Goal: Information Seeking & Learning: Stay updated

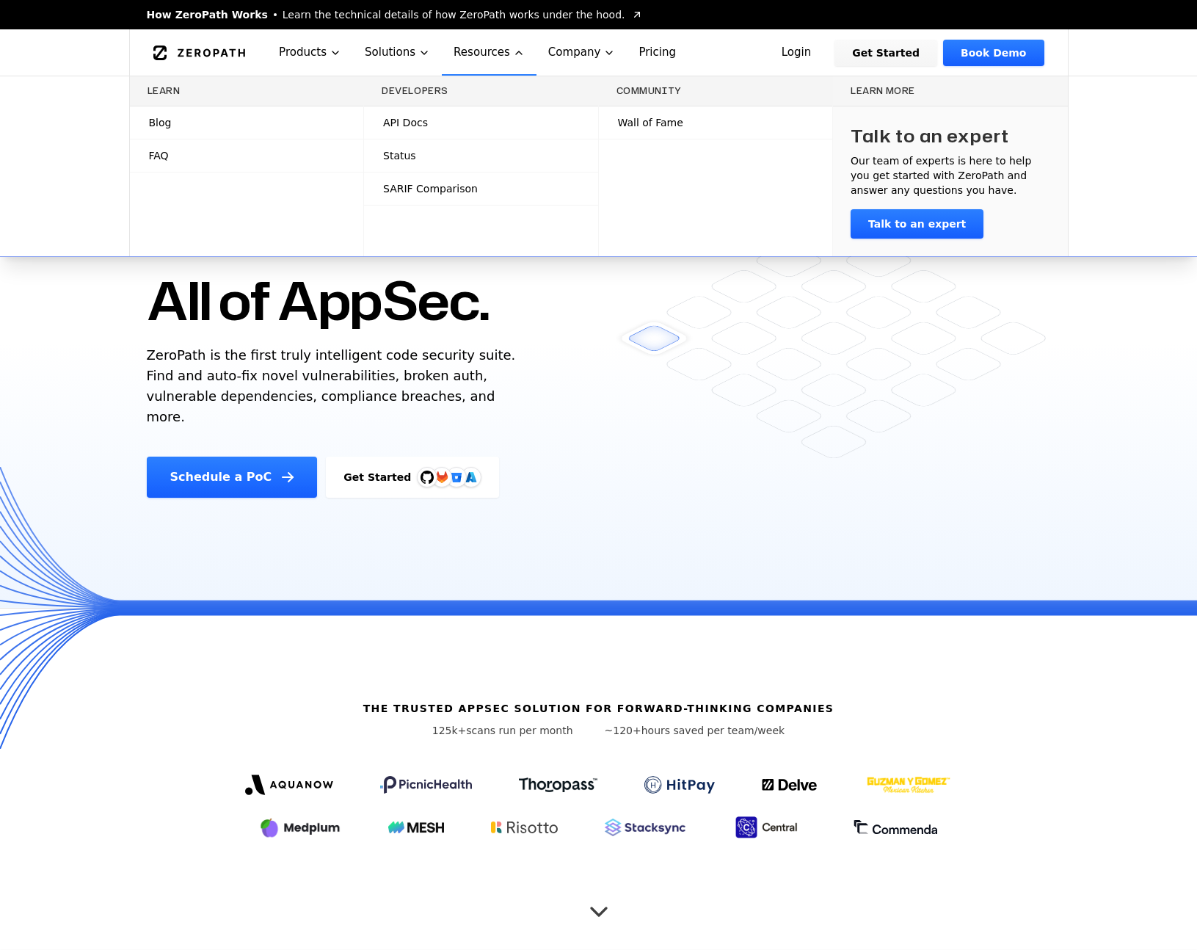
click at [250, 111] on link "Blog" at bounding box center [247, 122] width 234 height 32
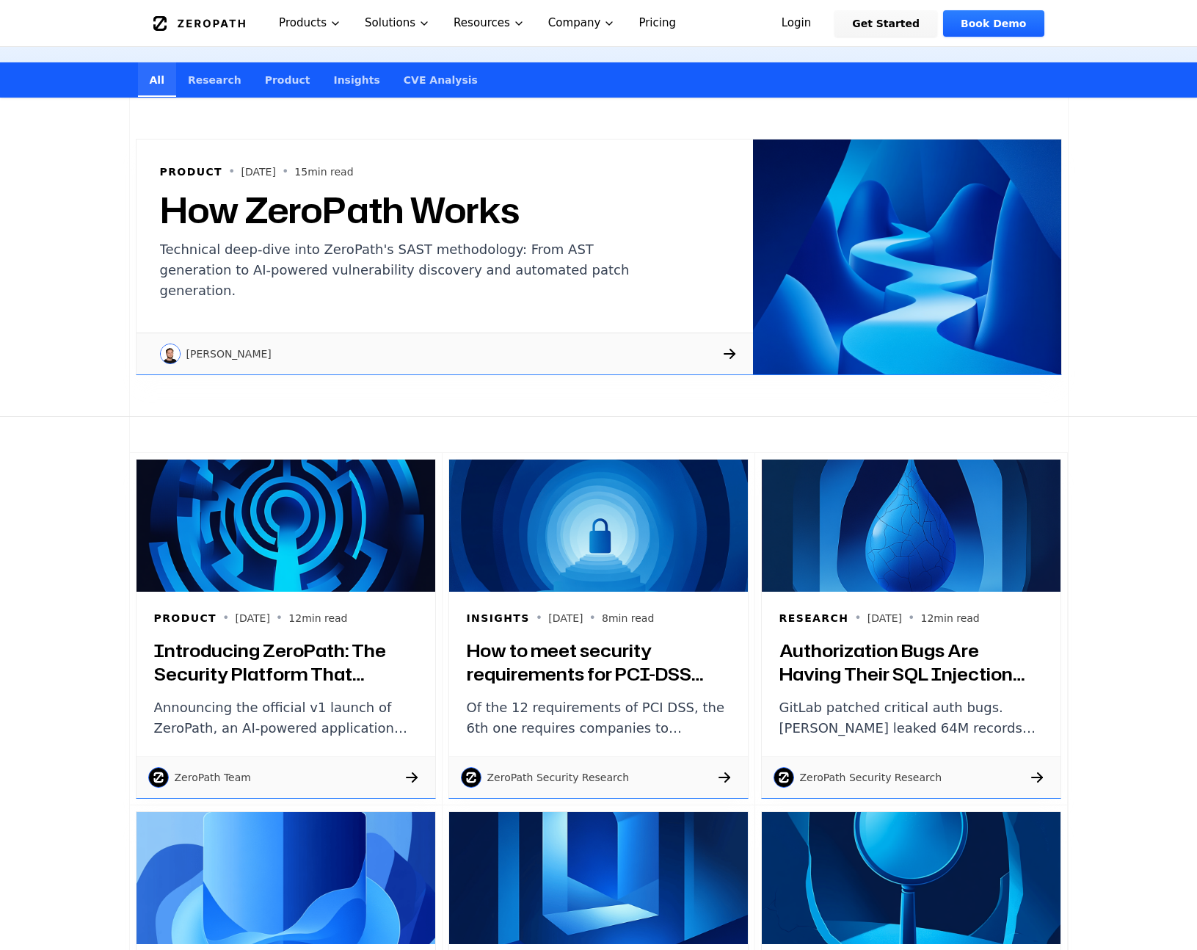
scroll to position [253, 0]
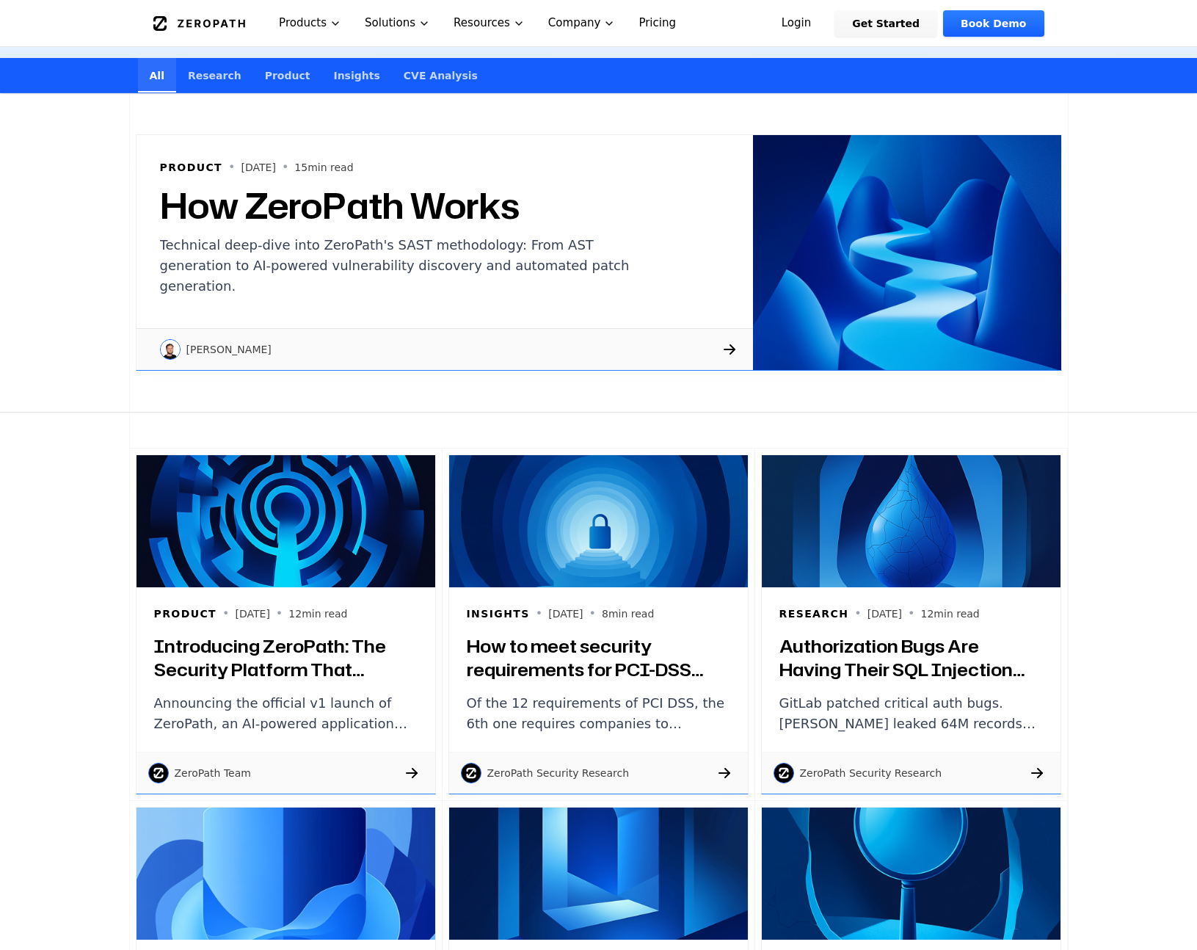
click at [288, 651] on h3 "Introducing ZeroPath: The Security Platform That Actually Understands Your Code" at bounding box center [285, 657] width 263 height 47
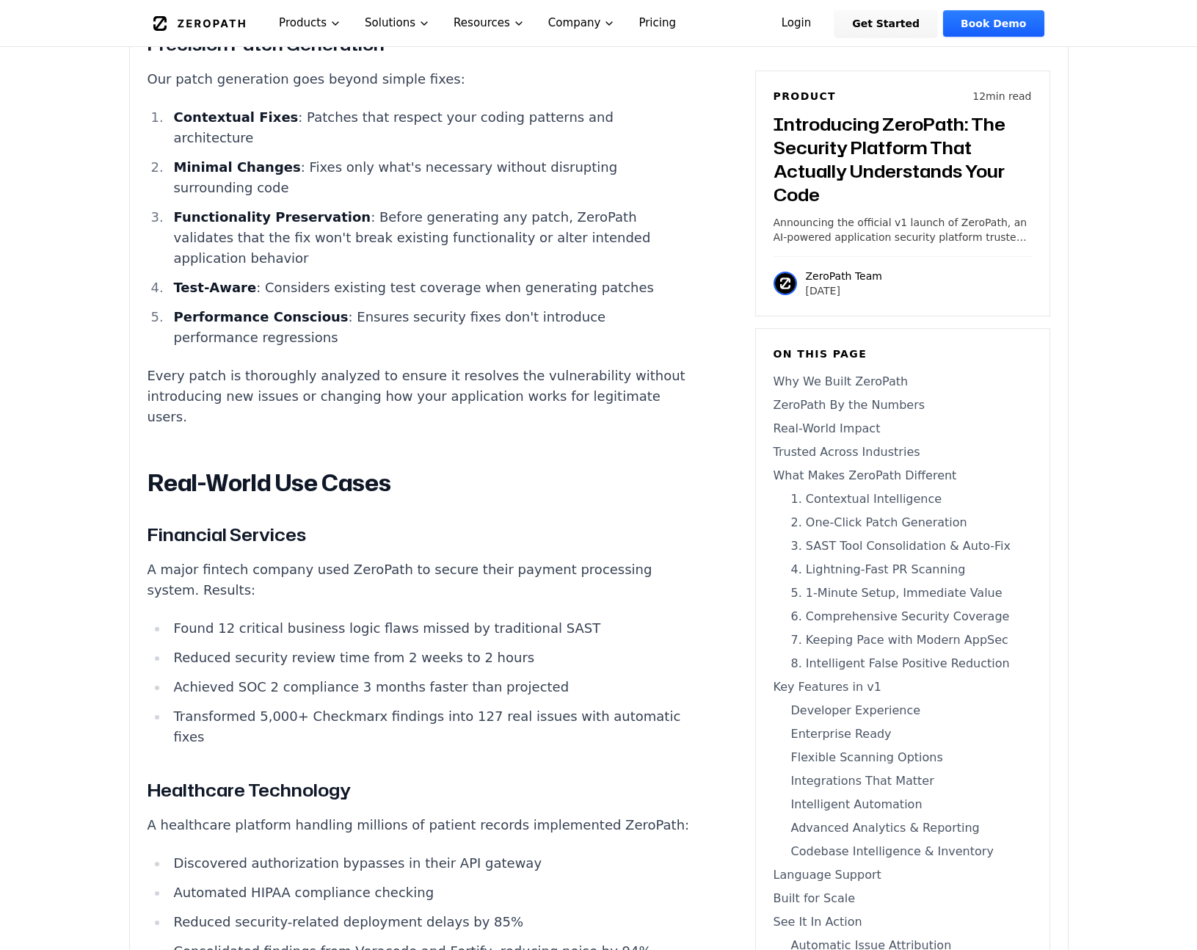
scroll to position [10827, 0]
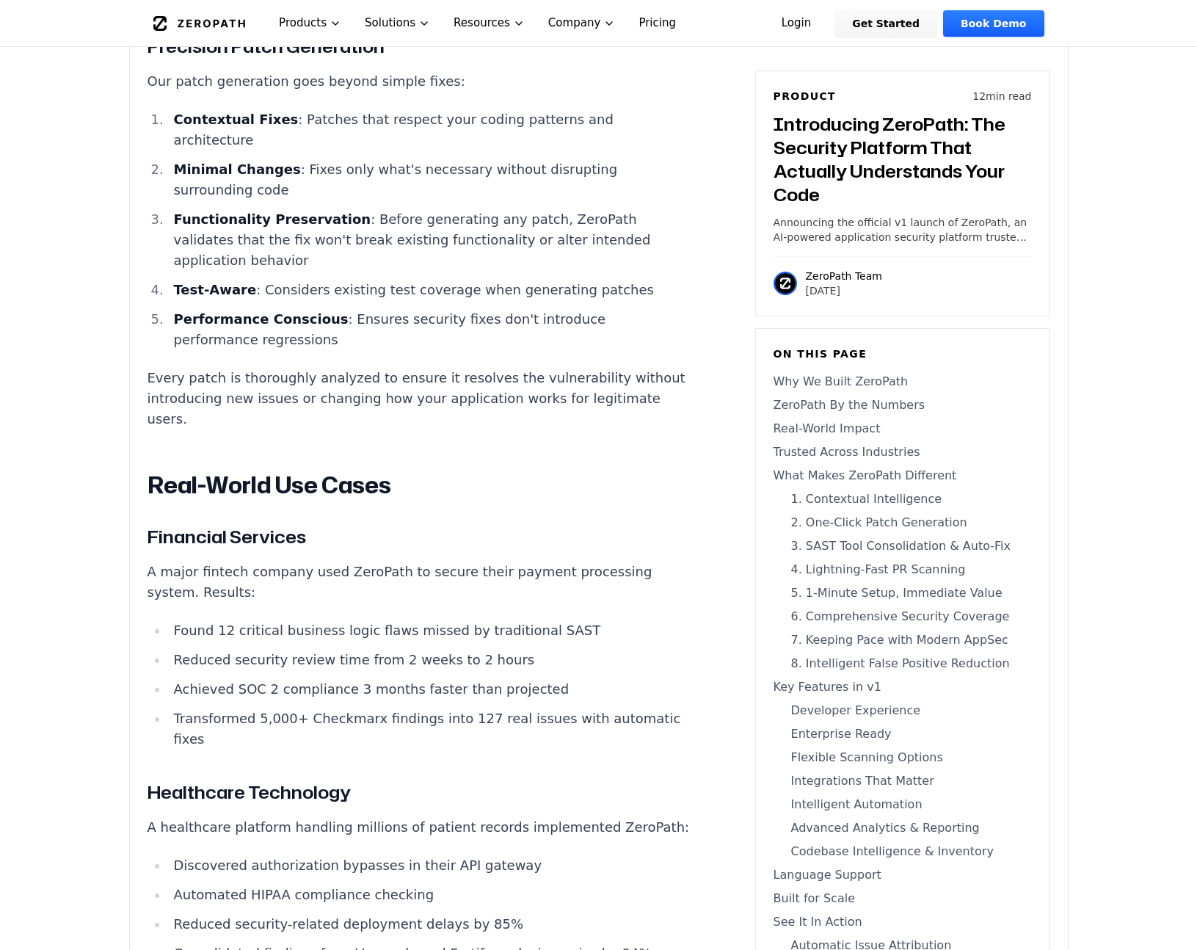
drag, startPoint x: 147, startPoint y: 368, endPoint x: 596, endPoint y: 533, distance: 477.8
drag, startPoint x: 253, startPoint y: 531, endPoint x: 591, endPoint y: 535, distance: 338.3
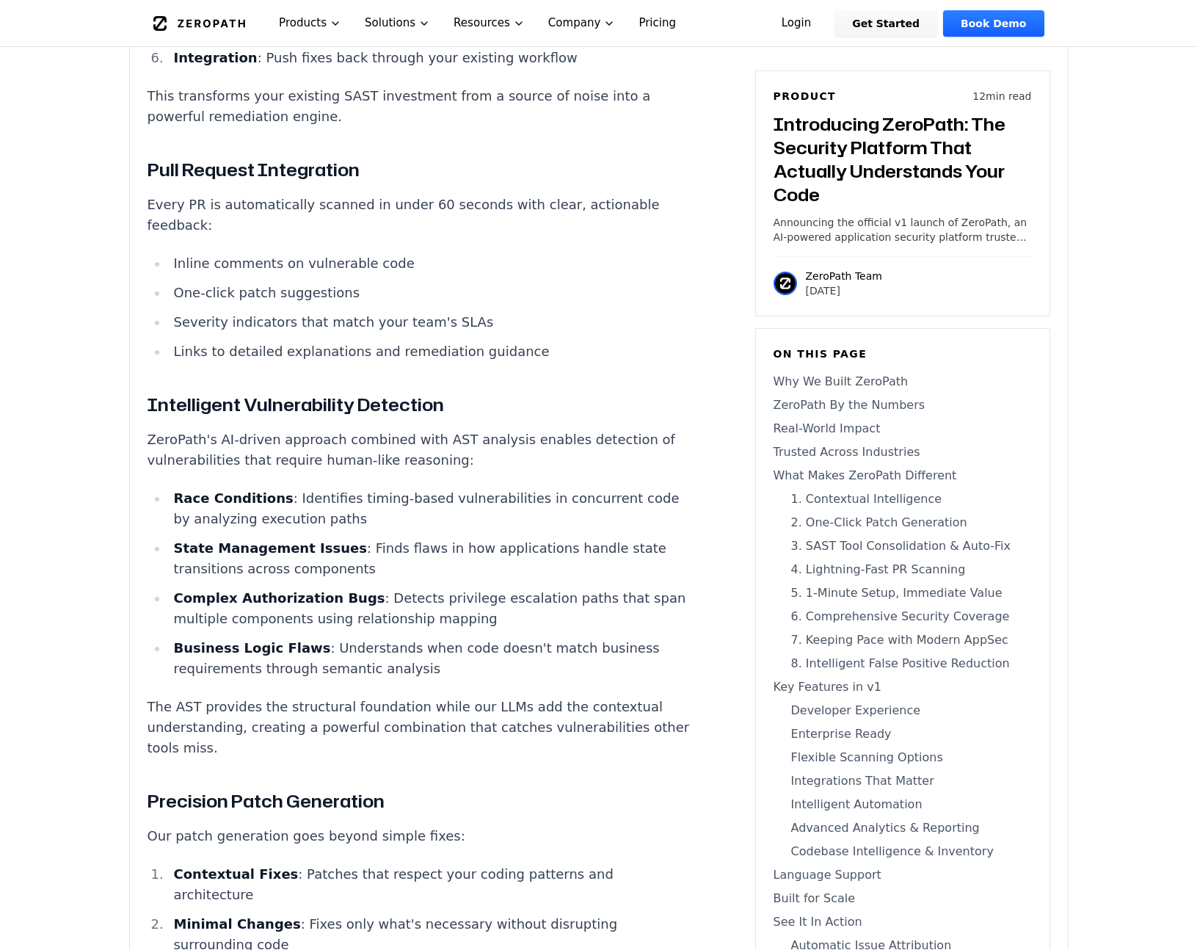
scroll to position [10061, 0]
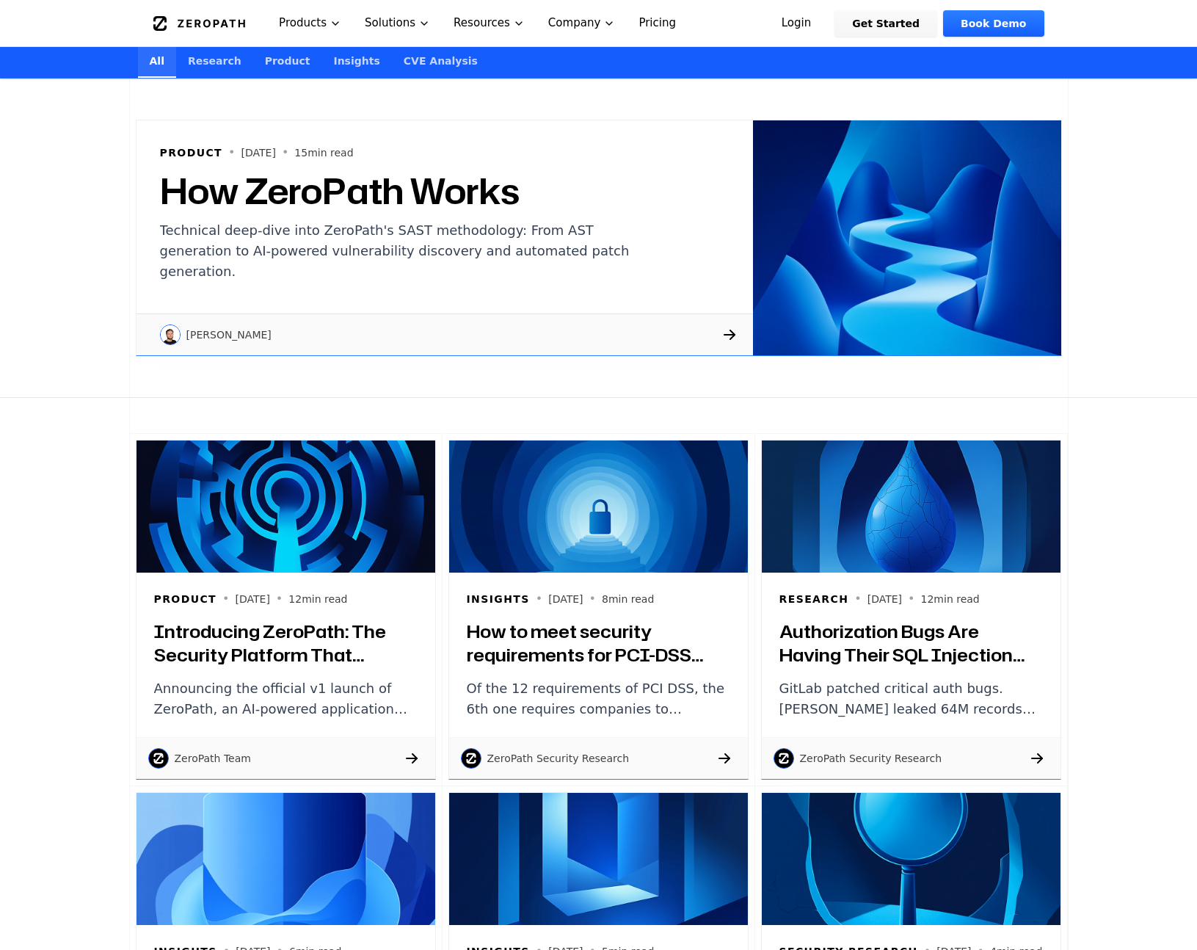
scroll to position [269, 0]
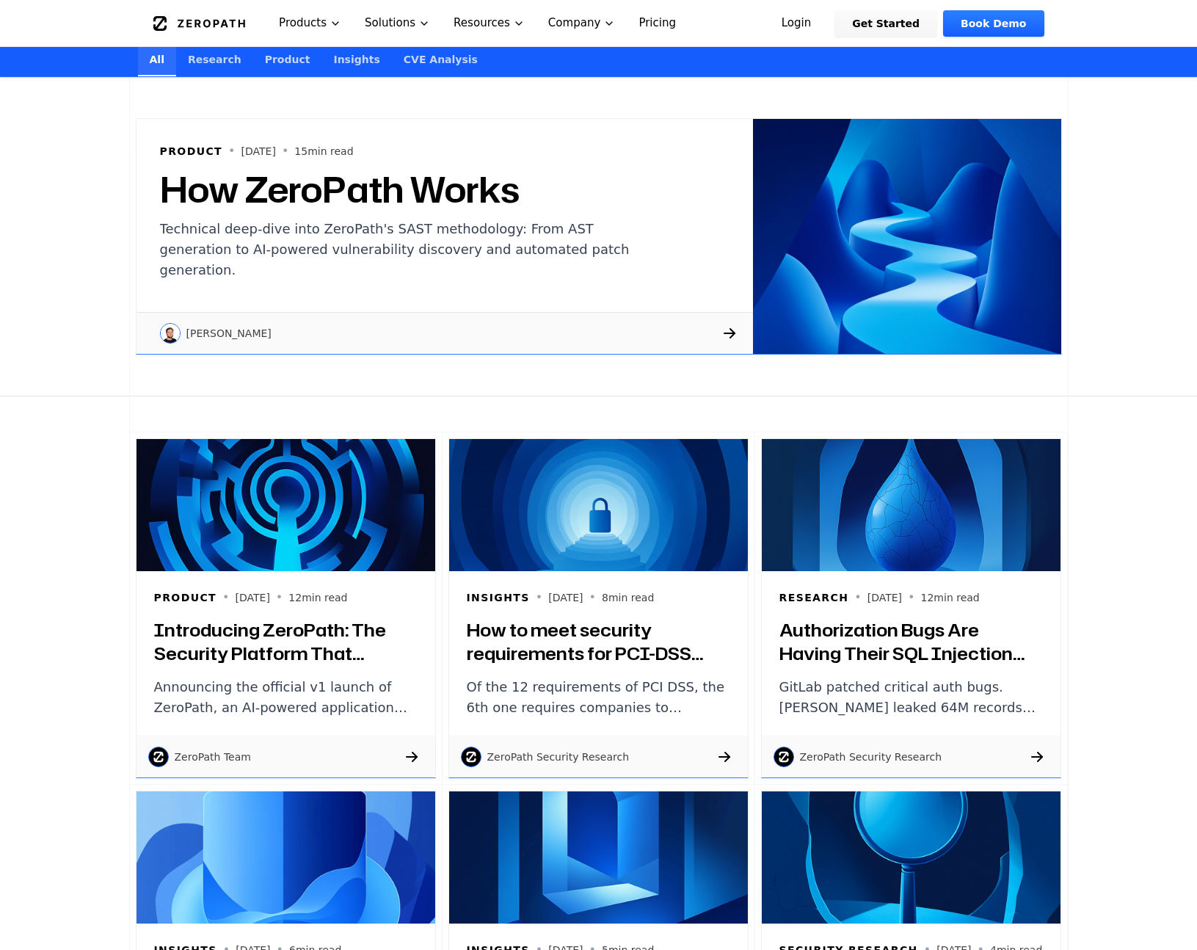
click at [578, 652] on h3 "How to meet security requirements for PCI-DSS compliance?" at bounding box center [598, 641] width 263 height 47
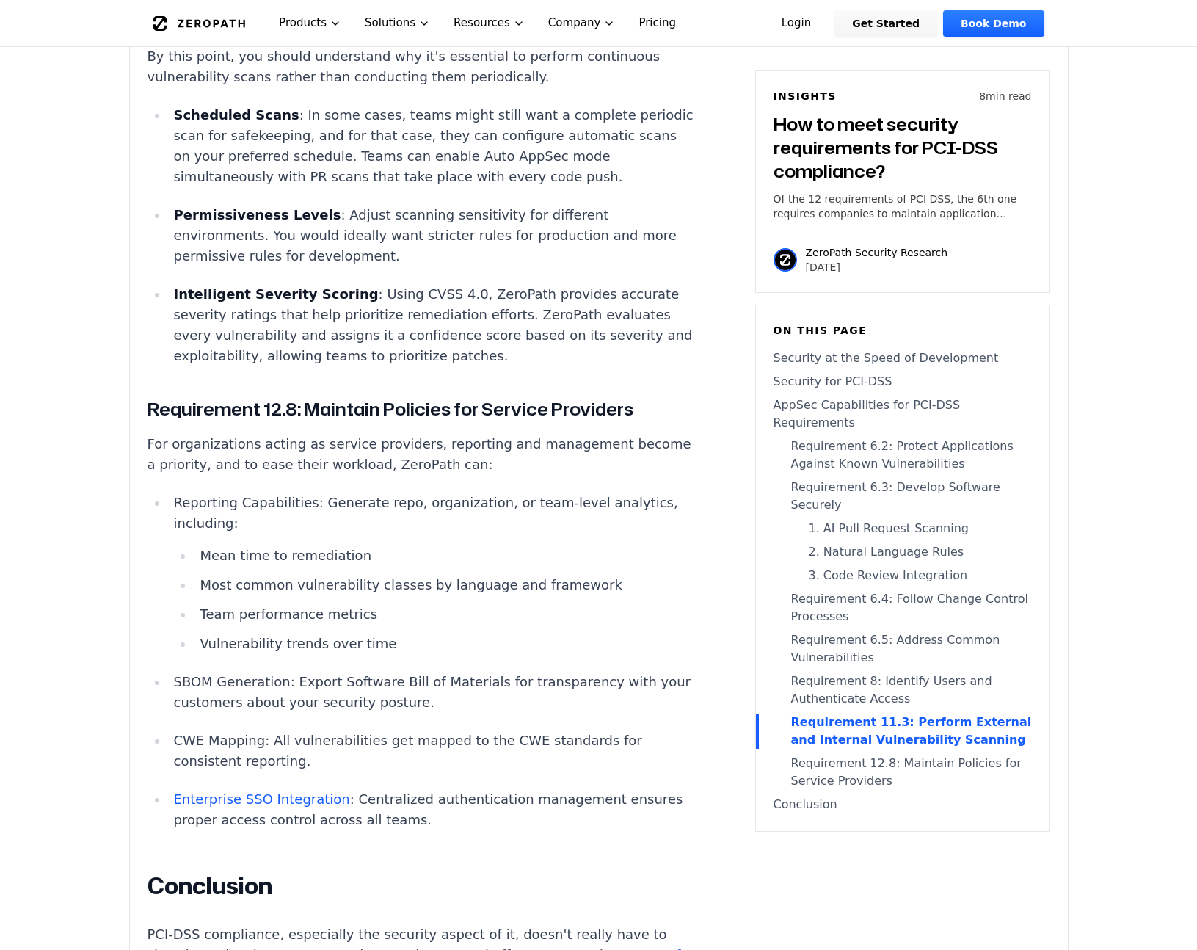
scroll to position [5454, 0]
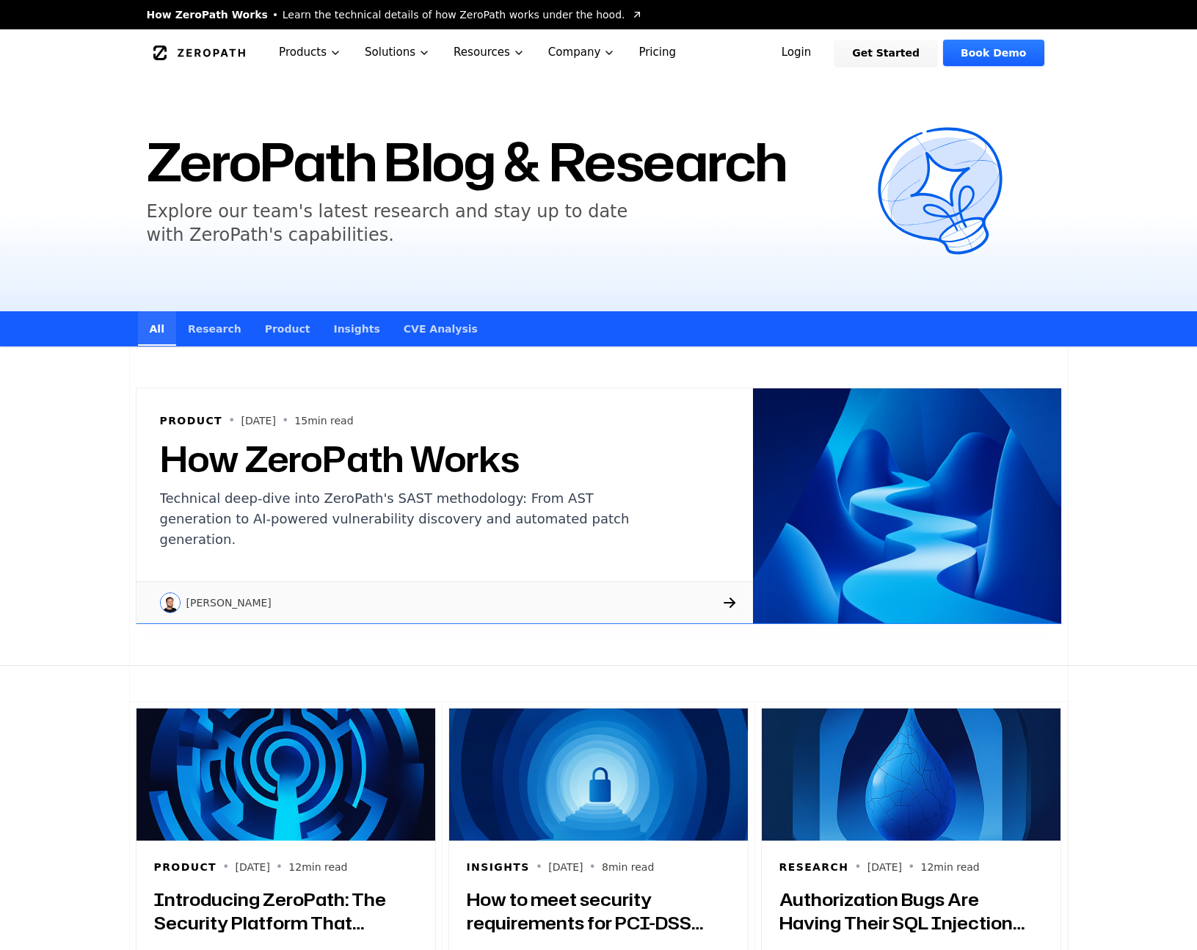
click at [418, 324] on link "CVE Analysis" at bounding box center [441, 328] width 98 height 34
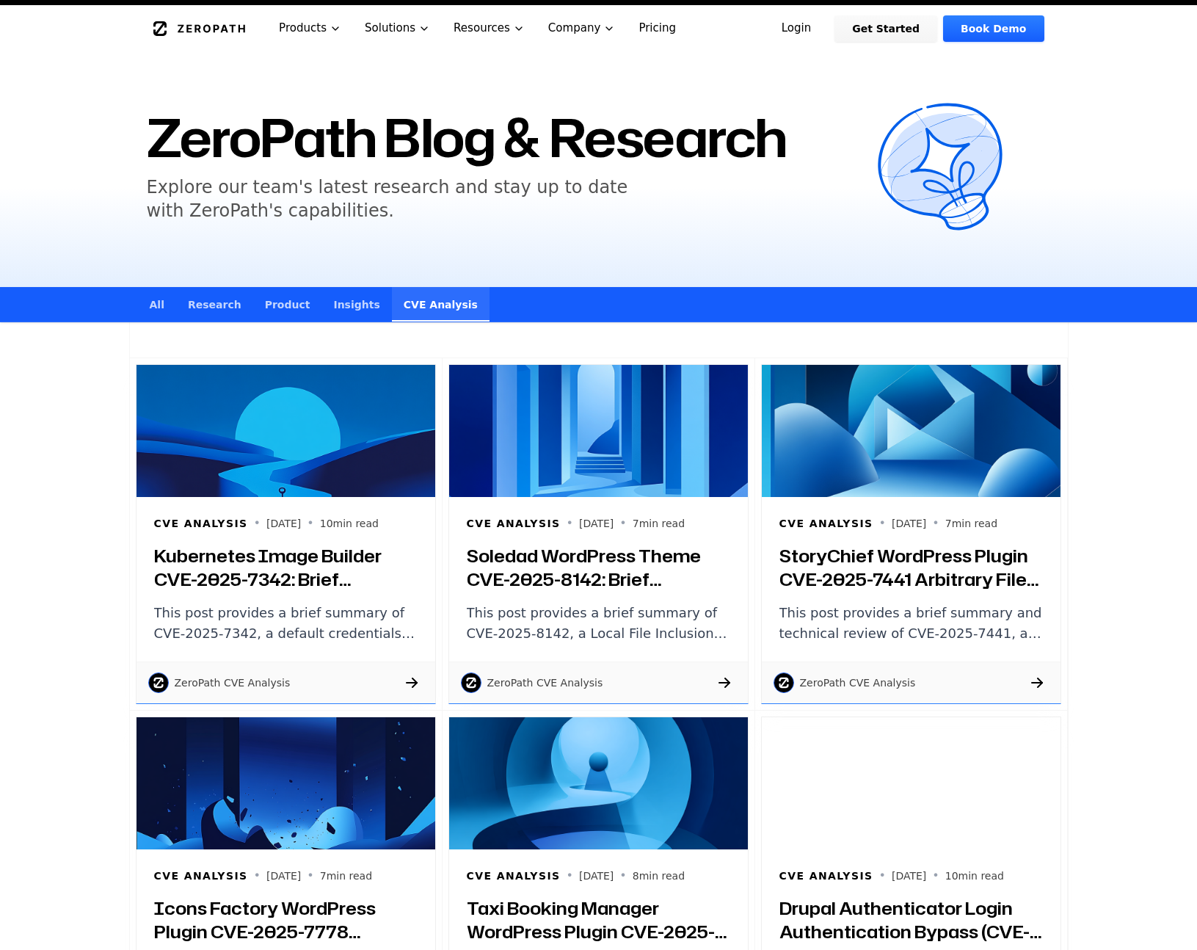
scroll to position [33, 0]
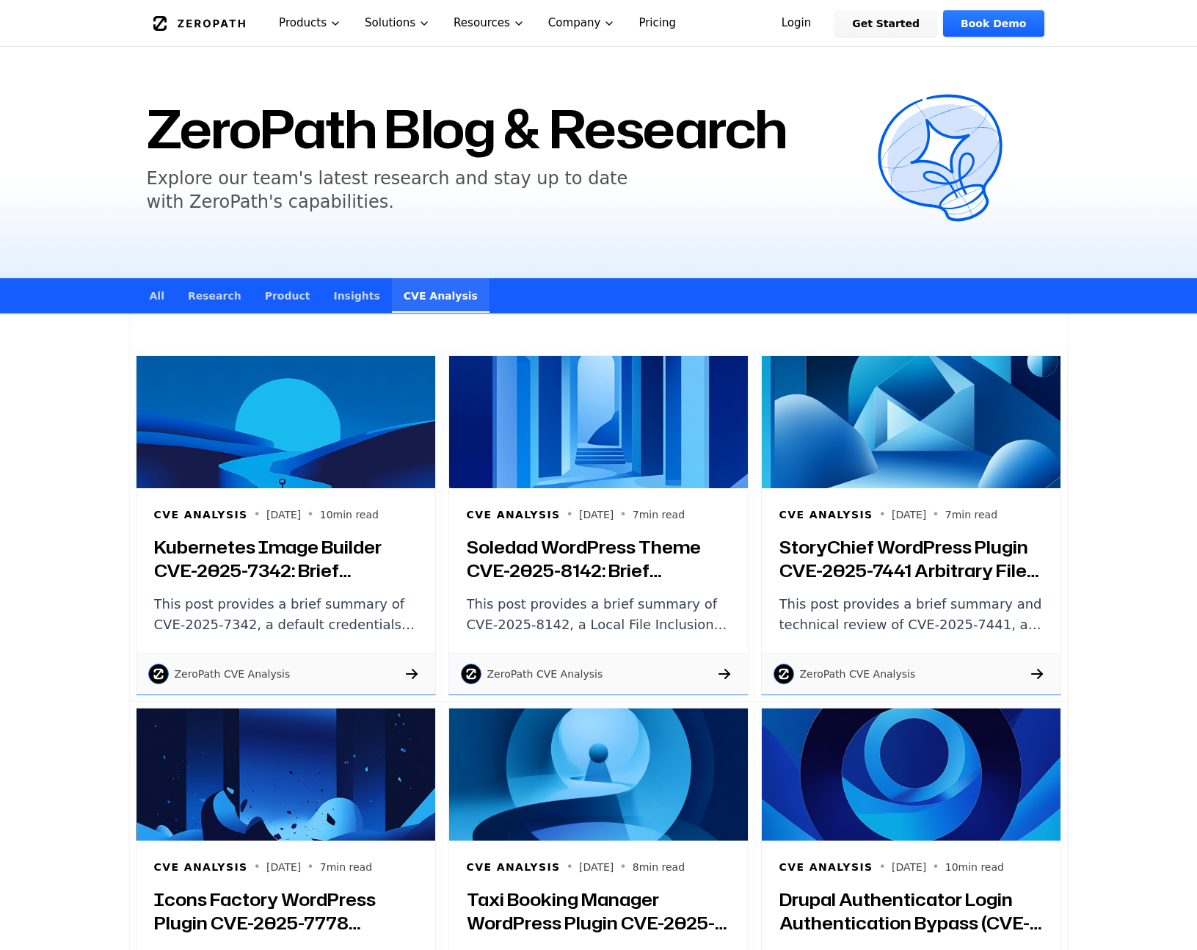
click at [313, 540] on h3 "Kubernetes Image Builder CVE-2025-7342: Brief Summary of Default Credentials Vu…" at bounding box center [285, 558] width 263 height 47
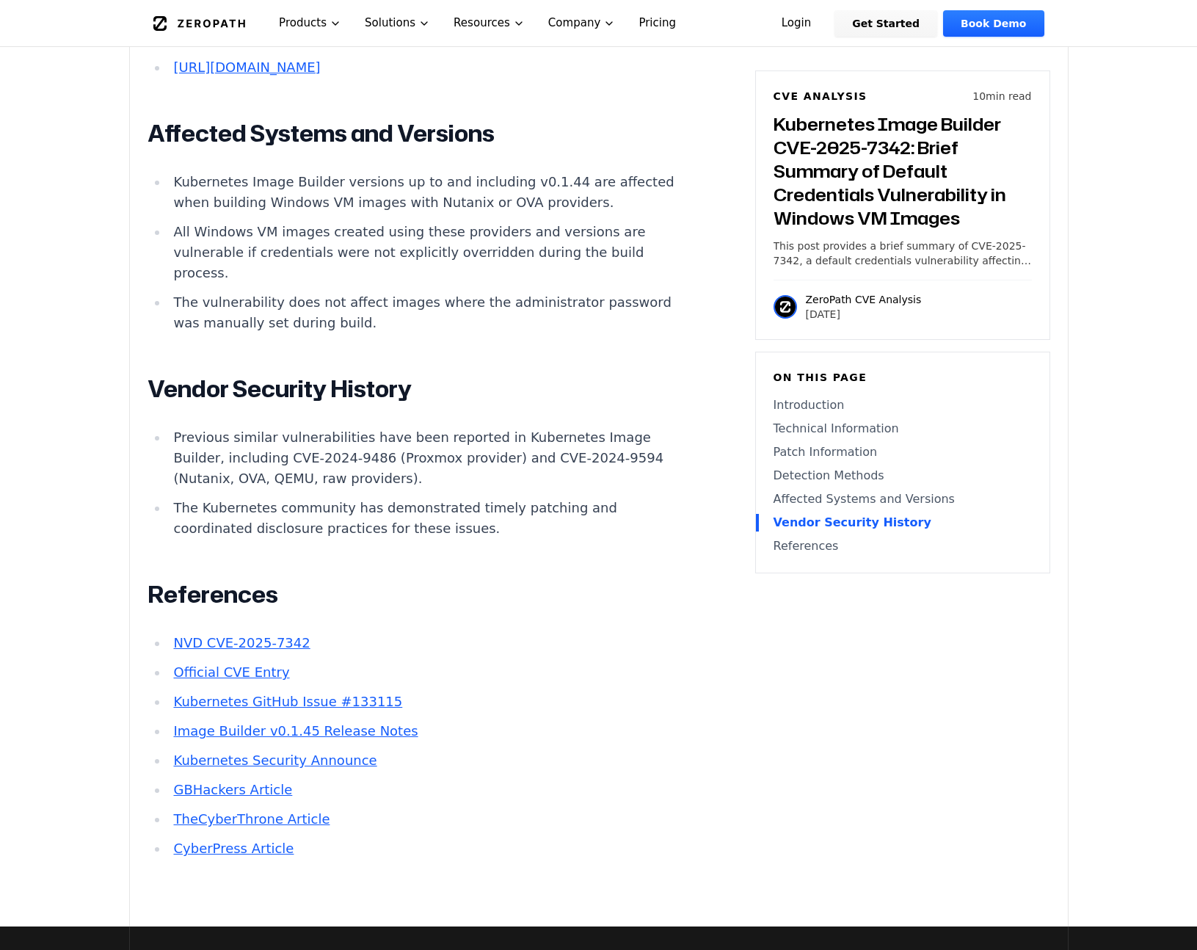
scroll to position [3749, 0]
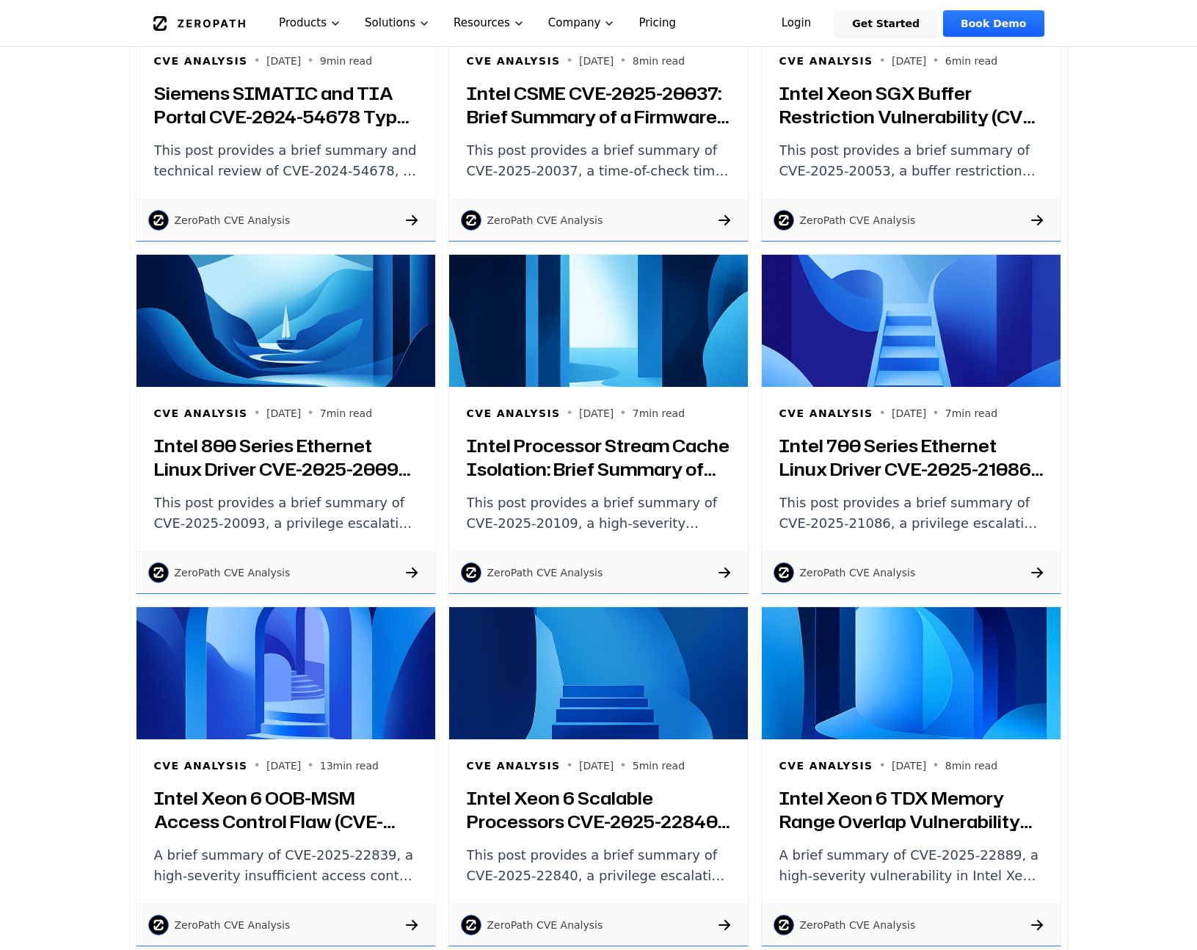
scroll to position [4120, 0]
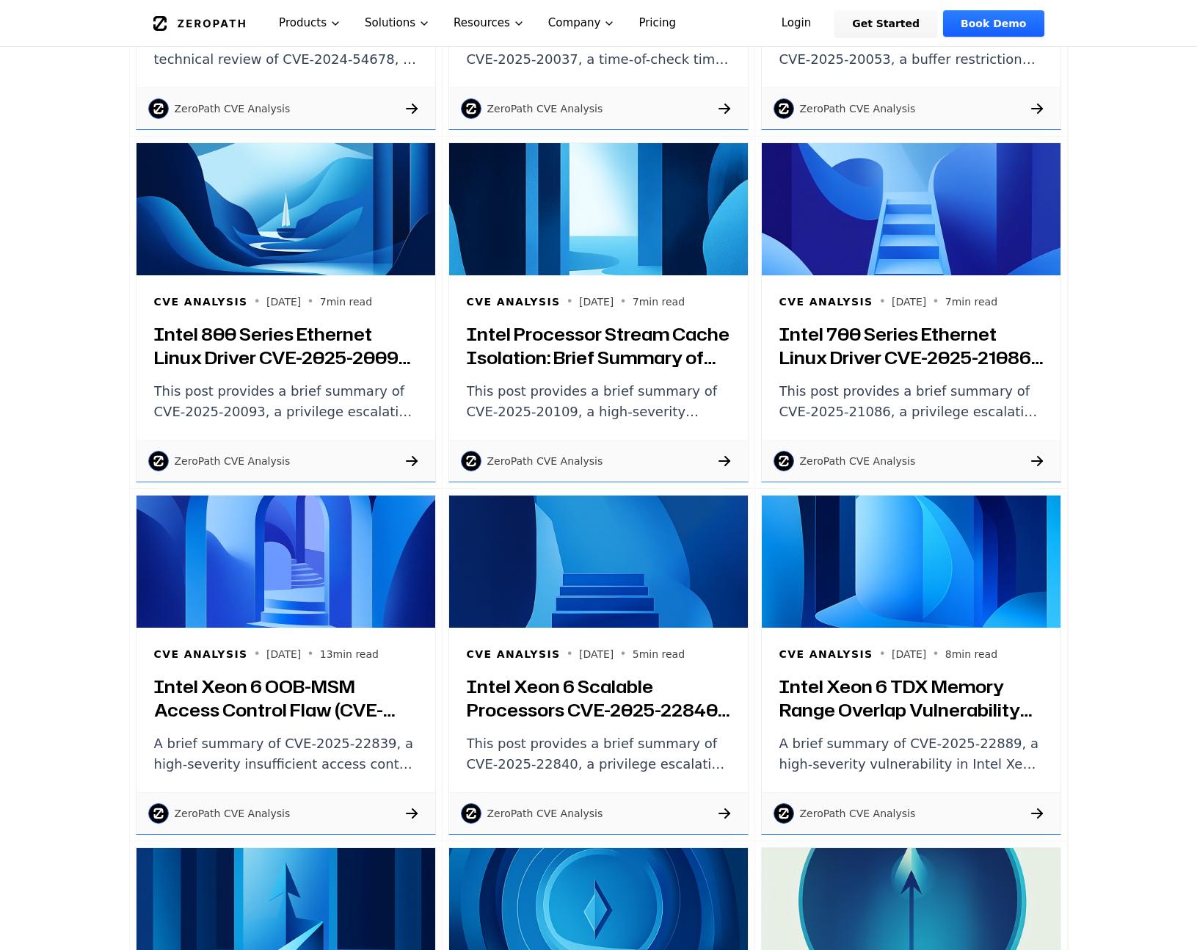
click at [622, 709] on h3 "Intel Xeon 6 Scalable Processors CVE-2025-22840: Brief Summary of Privilege Esc…" at bounding box center [598, 697] width 263 height 47
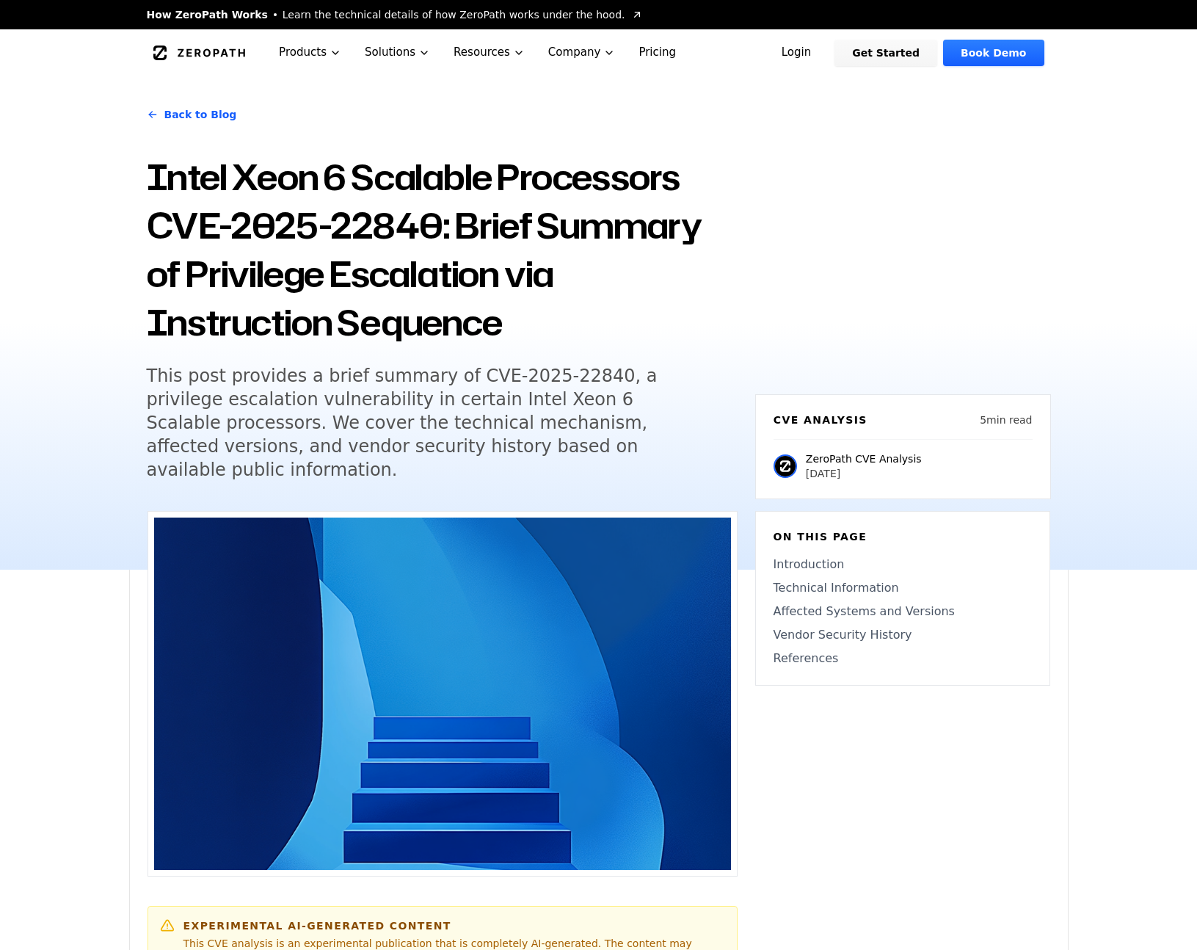
drag, startPoint x: 437, startPoint y: 229, endPoint x: 142, endPoint y: 233, distance: 295.0
click at [142, 233] on div "Back to Blog Intel Xeon 6 Scalable Processors CVE-2025-22840: Brief Summary of …" at bounding box center [598, 322] width 939 height 493
copy h1 "CVE-2025-22840"
click at [426, 321] on h1 "Intel Xeon 6 Scalable Processors CVE-2025-22840: Brief Summary of Privilege Esc…" at bounding box center [442, 250] width 591 height 194
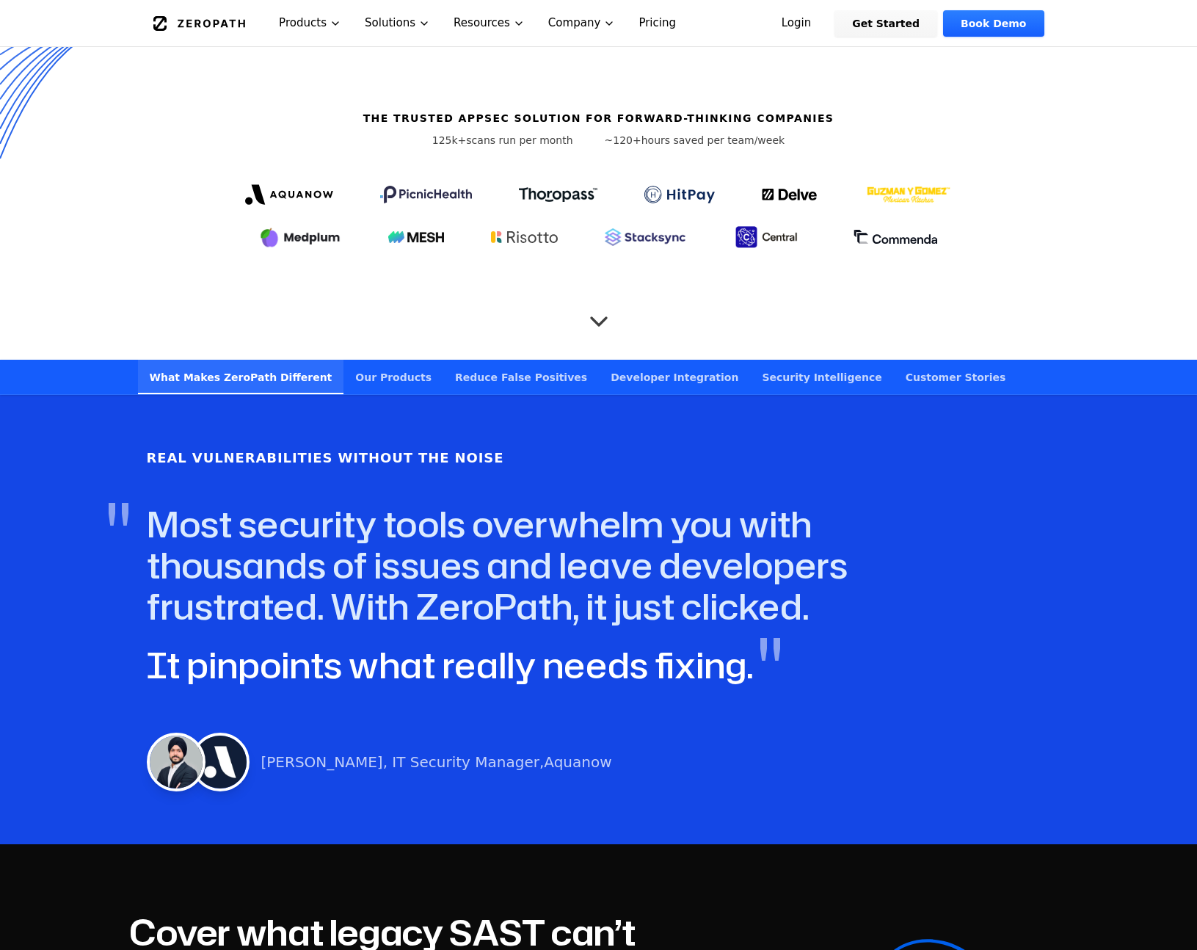
scroll to position [608, 0]
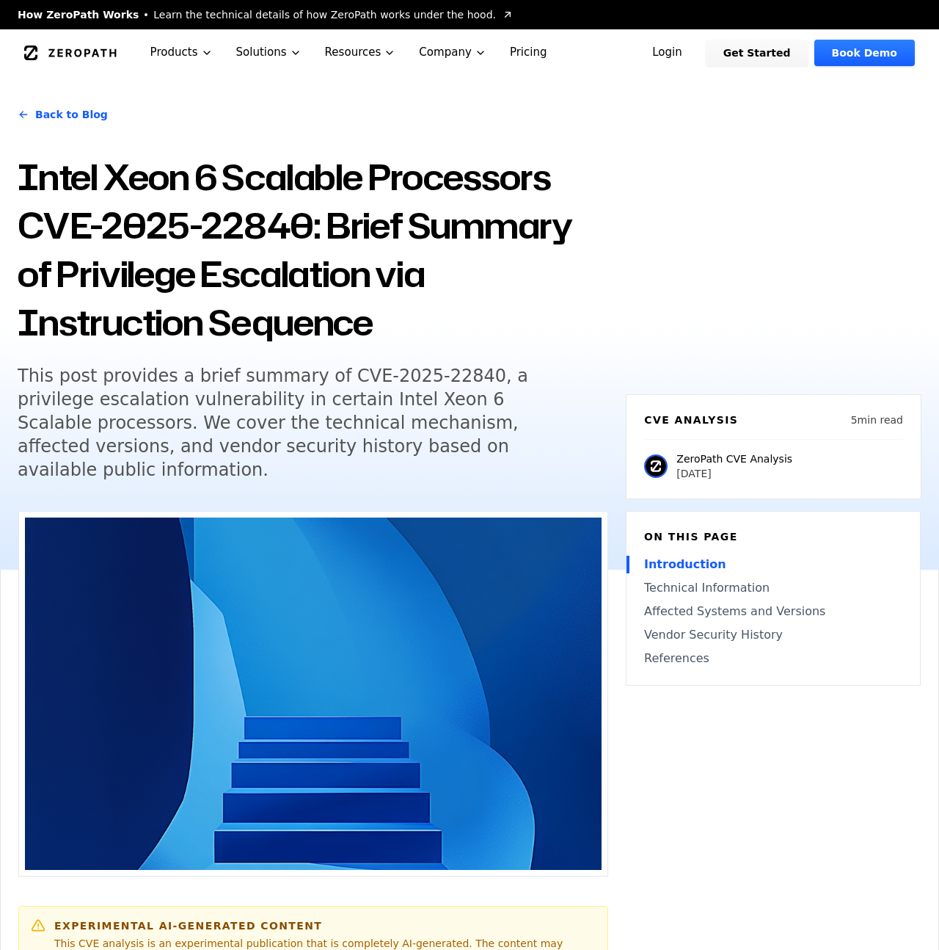
click at [72, 50] on icon "Global" at bounding box center [70, 52] width 92 height 15
